Goal: Task Accomplishment & Management: Manage account settings

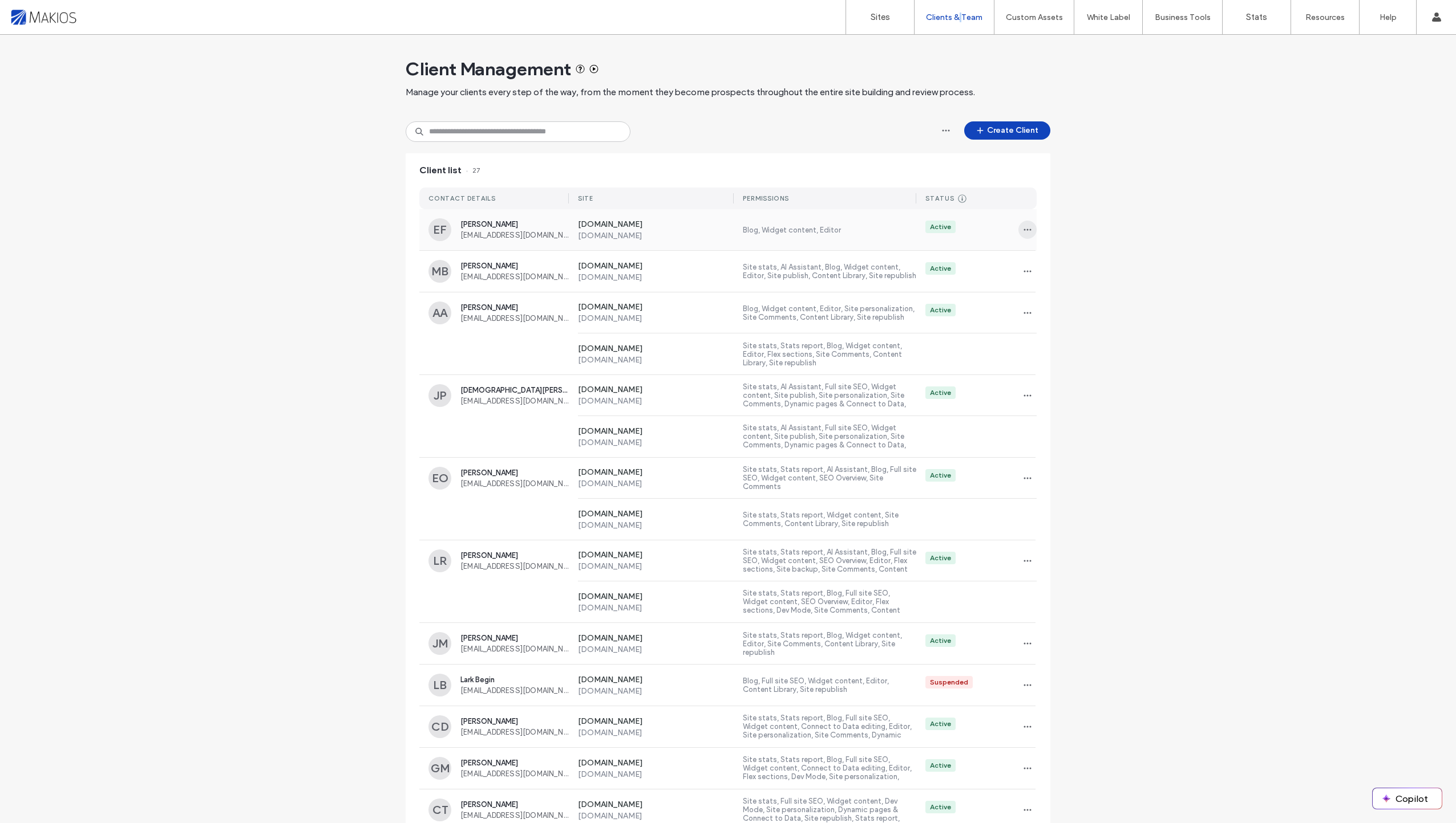
click at [1028, 231] on span "button" at bounding box center [1028, 229] width 18 height 18
click at [1075, 264] on span "Sites & Permissions" at bounding box center [1071, 259] width 67 height 11
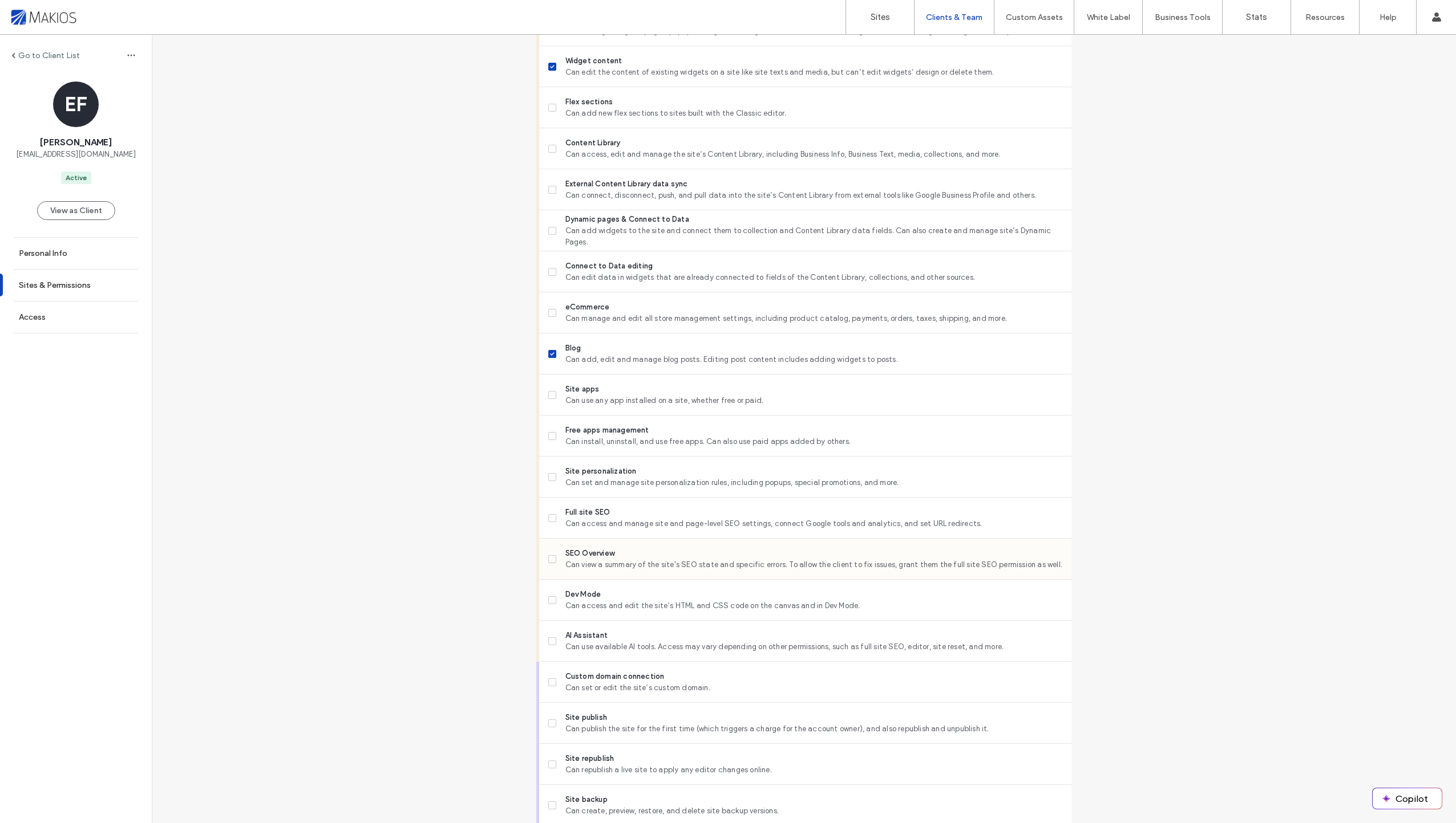
scroll to position [604, 0]
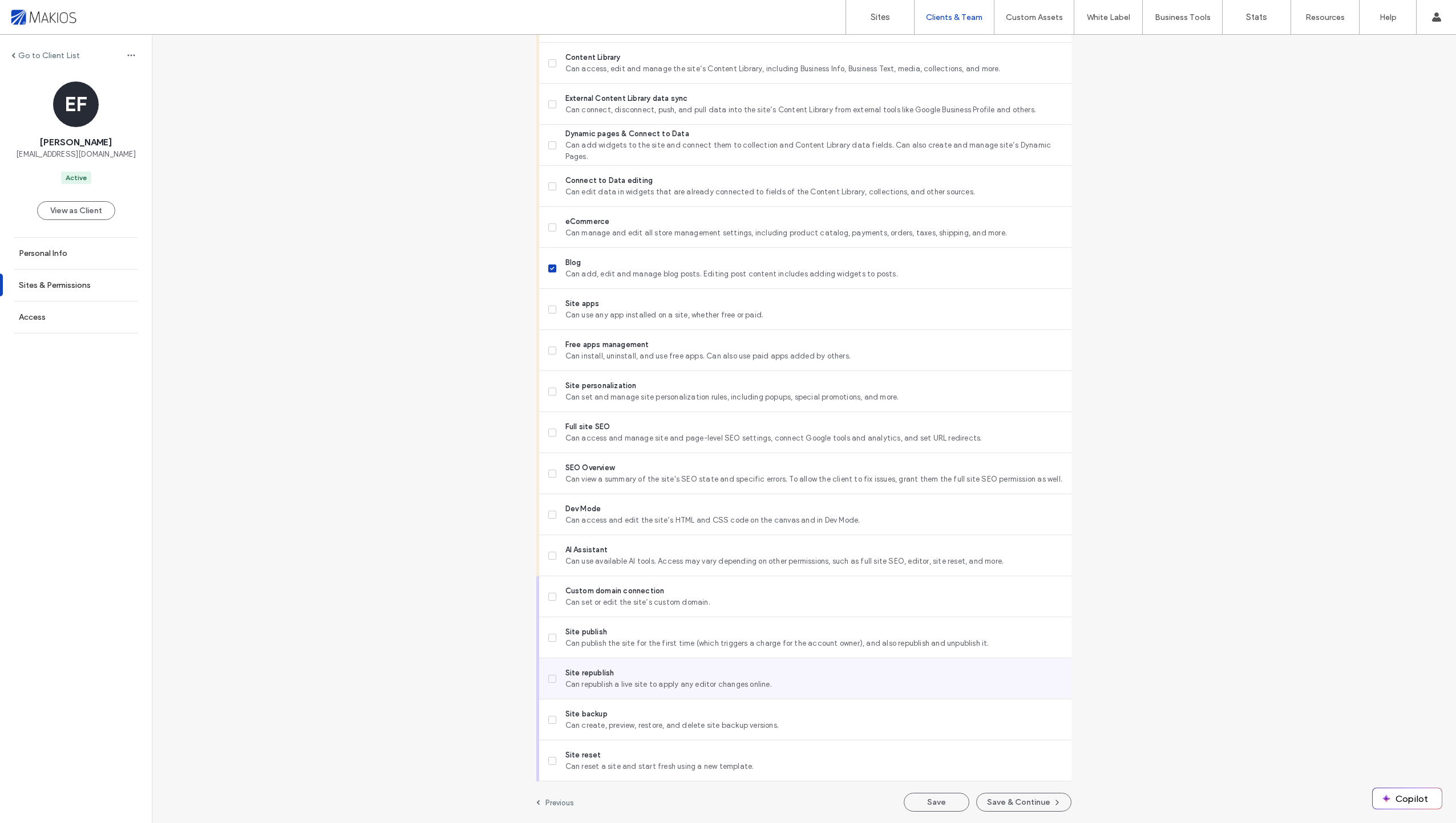
click at [575, 678] on span "Site republish" at bounding box center [814, 673] width 497 height 11
click at [708, 635] on span "Site publish" at bounding box center [814, 632] width 497 height 11
drag, startPoint x: 947, startPoint y: 802, endPoint x: 1346, endPoint y: 742, distance: 403.5
click at [1346, 742] on div "Go to Client List EF [PERSON_NAME] [EMAIL_ADDRESS][DOMAIN_NAME] Active View as …" at bounding box center [804, 126] width 1304 height 1392
drag, startPoint x: 693, startPoint y: 637, endPoint x: 708, endPoint y: 637, distance: 15.0
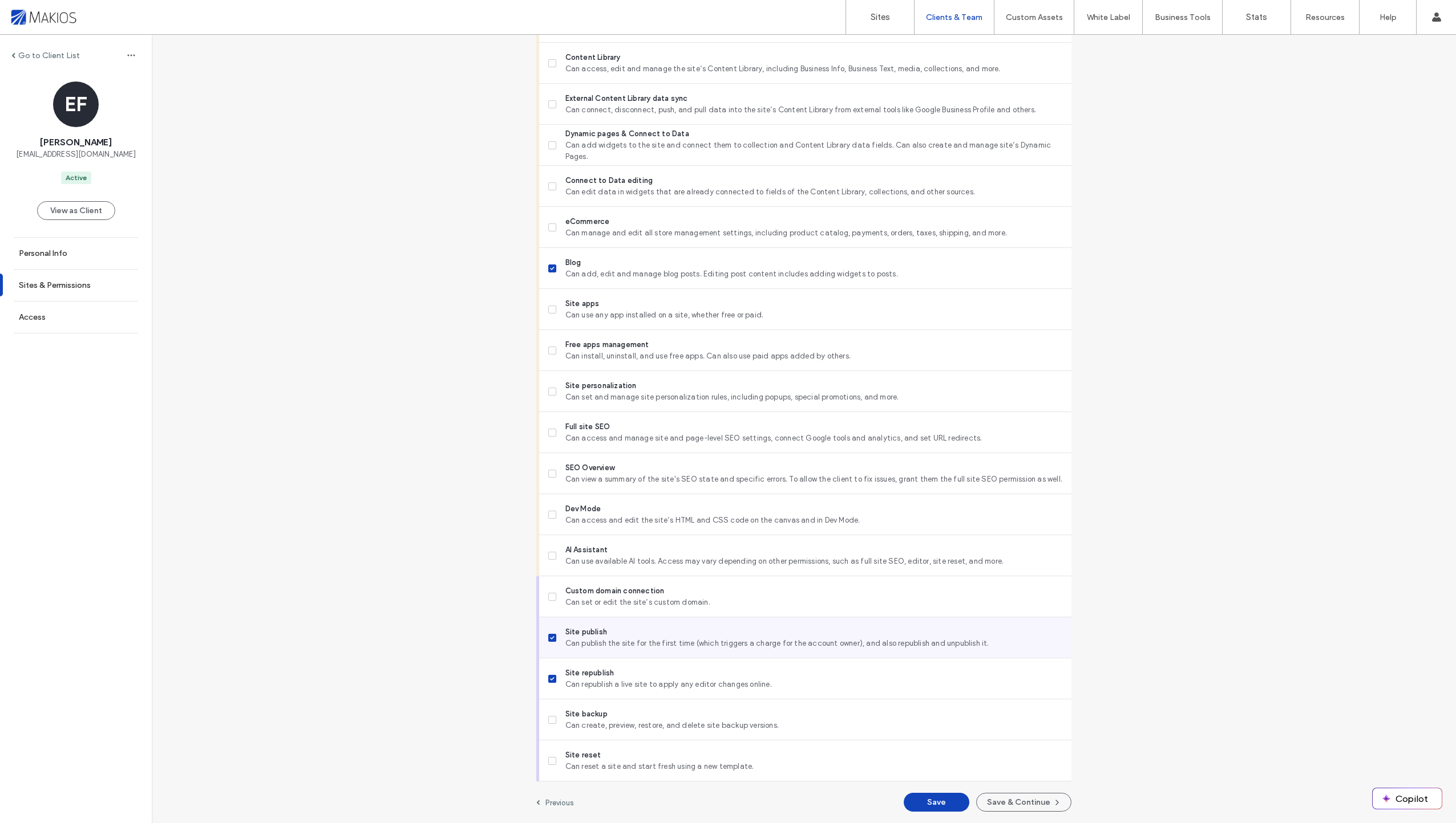
click at [698, 637] on span "Site publish" at bounding box center [814, 632] width 497 height 11
click at [947, 798] on button "Save" at bounding box center [936, 802] width 65 height 19
